Goal: Task Accomplishment & Management: Complete application form

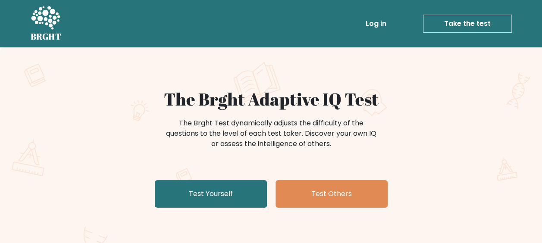
click at [481, 22] on link "Take the test" at bounding box center [467, 24] width 89 height 18
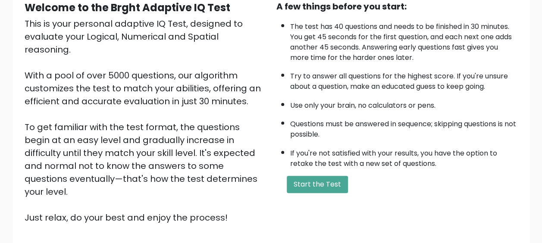
scroll to position [94, 0]
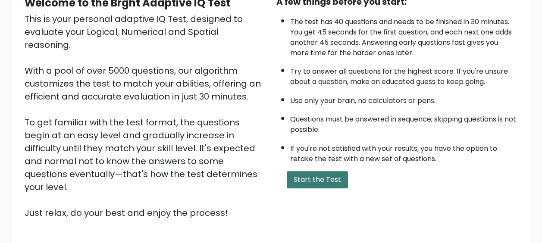
click at [308, 178] on button "Start the Test" at bounding box center [317, 179] width 61 height 17
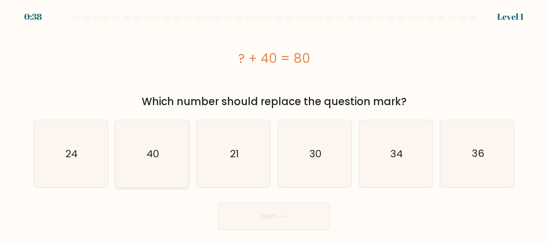
click at [153, 156] on text "40" at bounding box center [153, 154] width 13 height 14
click at [274, 124] on input "b. 40" at bounding box center [274, 123] width 0 height 2
radio input "true"
click at [301, 203] on button "Next" at bounding box center [274, 217] width 112 height 28
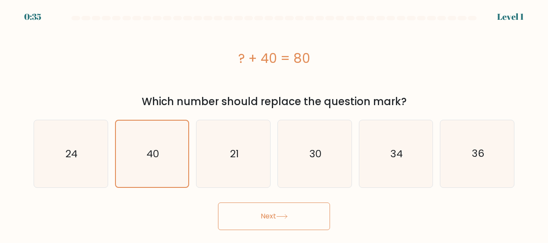
click at [288, 225] on button "Next" at bounding box center [274, 217] width 112 height 28
click at [272, 219] on button "Next" at bounding box center [274, 217] width 112 height 28
click at [260, 215] on button "Next" at bounding box center [274, 217] width 112 height 28
click at [291, 216] on button "Next" at bounding box center [274, 217] width 112 height 28
click at [174, 150] on icon "40" at bounding box center [152, 154] width 66 height 66
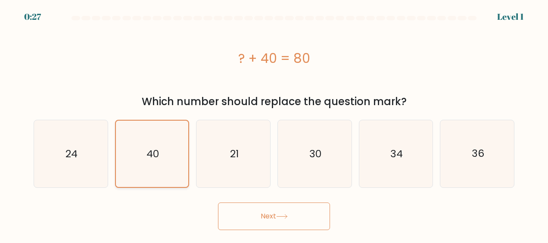
click at [274, 124] on input "b. 40" at bounding box center [274, 123] width 0 height 2
click at [298, 213] on button "Next" at bounding box center [274, 217] width 112 height 28
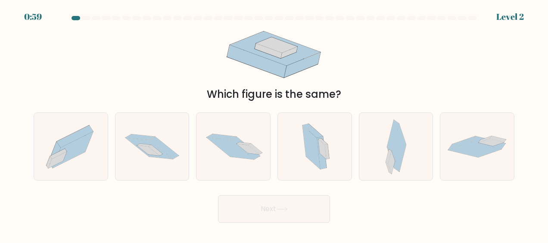
click at [282, 213] on body "0:59 Level 2" at bounding box center [274, 121] width 548 height 243
click at [158, 152] on icon at bounding box center [156, 150] width 14 height 11
click at [274, 124] on input "b." at bounding box center [274, 123] width 0 height 2
radio input "true"
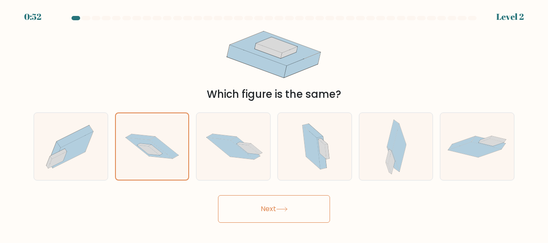
click at [279, 203] on button "Next" at bounding box center [274, 209] width 112 height 28
click at [291, 210] on button "Next" at bounding box center [274, 209] width 112 height 28
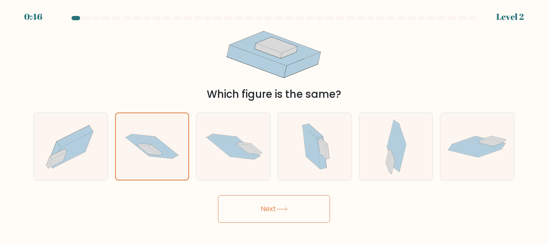
click at [258, 209] on button "Next" at bounding box center [274, 209] width 112 height 28
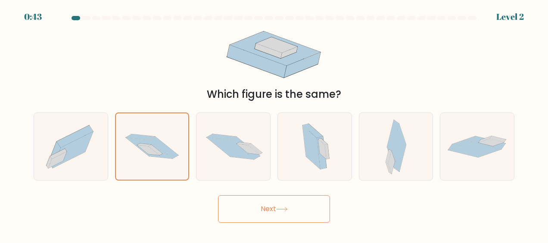
click at [258, 209] on button "Next" at bounding box center [274, 209] width 112 height 28
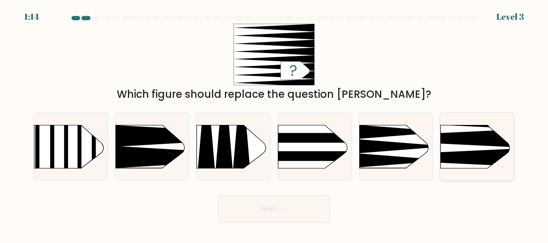
click at [497, 146] on icon at bounding box center [425, 138] width 192 height 18
click at [275, 124] on input "f." at bounding box center [274, 123] width 0 height 2
radio input "true"
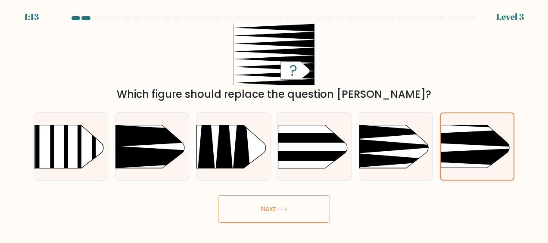
click at [477, 153] on icon at bounding box center [426, 157] width 190 height 18
click at [275, 124] on input "f." at bounding box center [274, 123] width 0 height 2
click at [278, 212] on button "Next" at bounding box center [274, 209] width 112 height 28
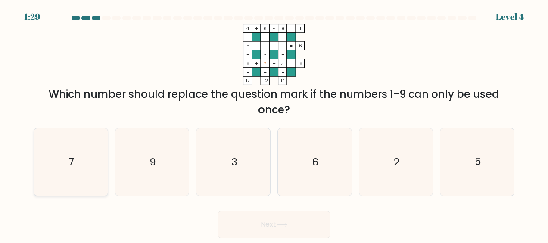
click at [88, 162] on icon "7" at bounding box center [70, 161] width 67 height 67
click at [274, 124] on input "a. 7" at bounding box center [274, 123] width 0 height 2
radio input "true"
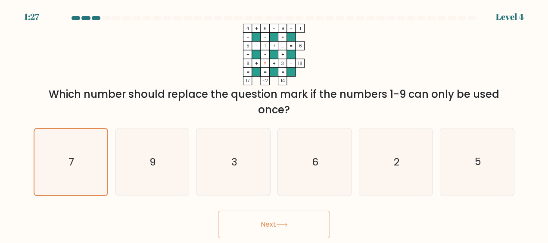
click at [278, 220] on button "Next" at bounding box center [274, 225] width 112 height 28
click at [290, 229] on button "Next" at bounding box center [274, 225] width 112 height 28
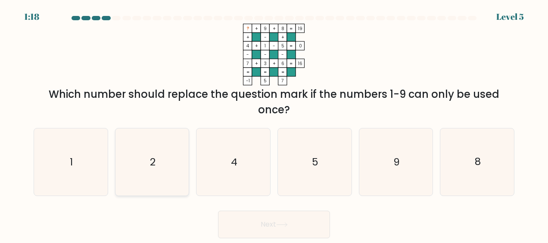
click at [153, 170] on icon "2" at bounding box center [152, 161] width 67 height 67
click at [274, 124] on input "b. 2" at bounding box center [274, 123] width 0 height 2
radio input "true"
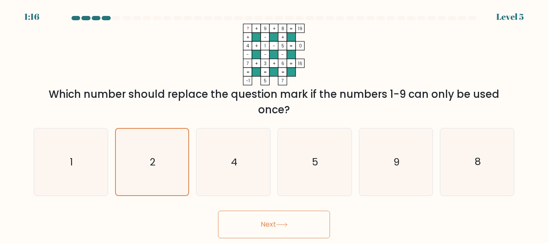
click at [297, 226] on button "Next" at bounding box center [274, 225] width 112 height 28
click at [263, 218] on button "Next" at bounding box center [274, 225] width 112 height 28
click at [292, 226] on button "Next" at bounding box center [274, 225] width 112 height 28
